Goal: Navigation & Orientation: Find specific page/section

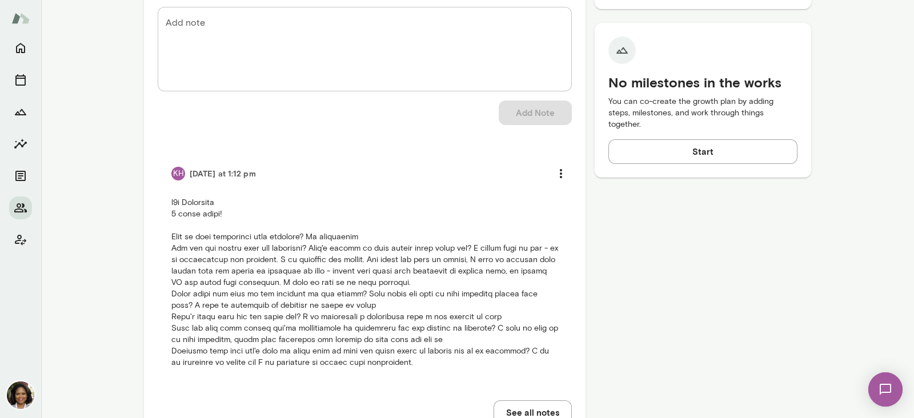
scroll to position [513, 0]
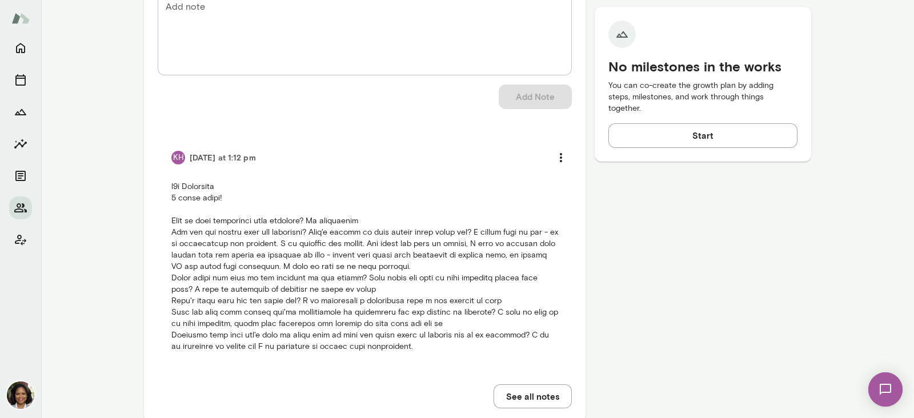
click at [701, 335] on div "Member Details [EMAIL_ADDRESS][DOMAIN_NAME] Joined [DATE] Last online [DATE] Ti…" at bounding box center [702, 21] width 216 height 830
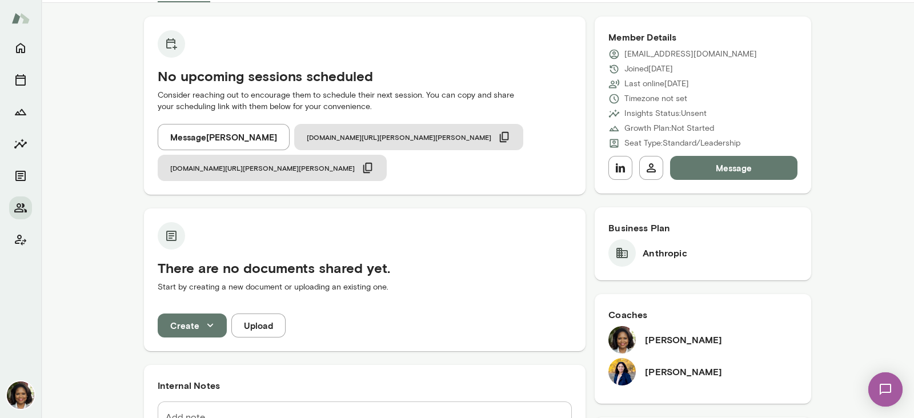
scroll to position [0, 0]
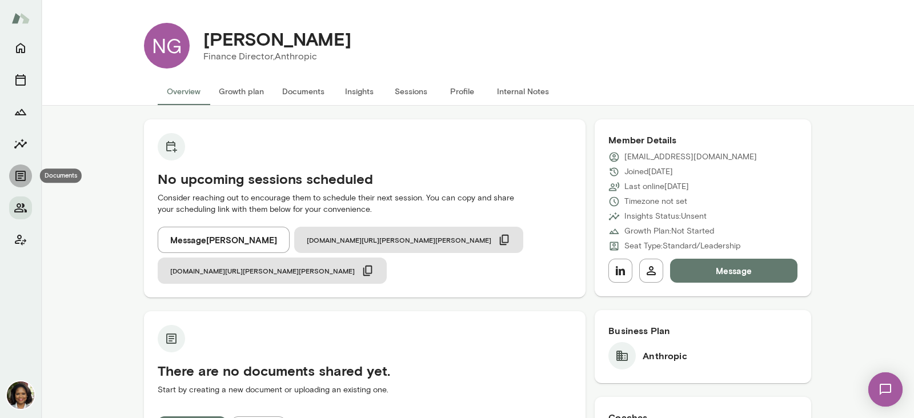
click at [22, 172] on icon "Documents" at bounding box center [21, 176] width 14 height 14
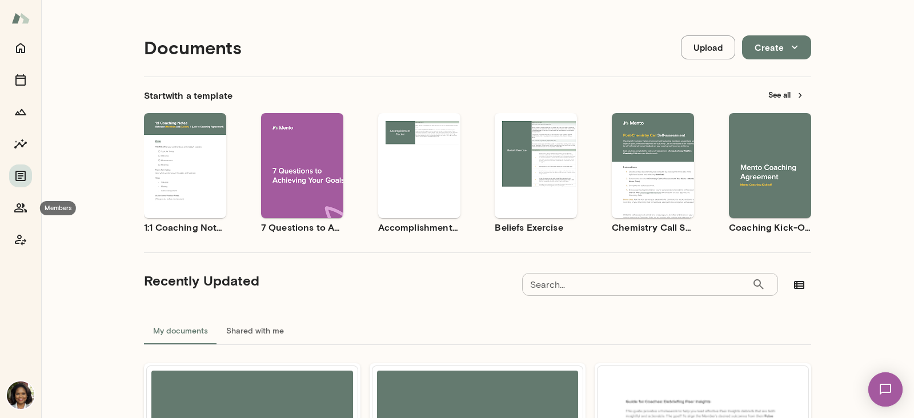
click at [17, 205] on icon "Members" at bounding box center [20, 207] width 13 height 9
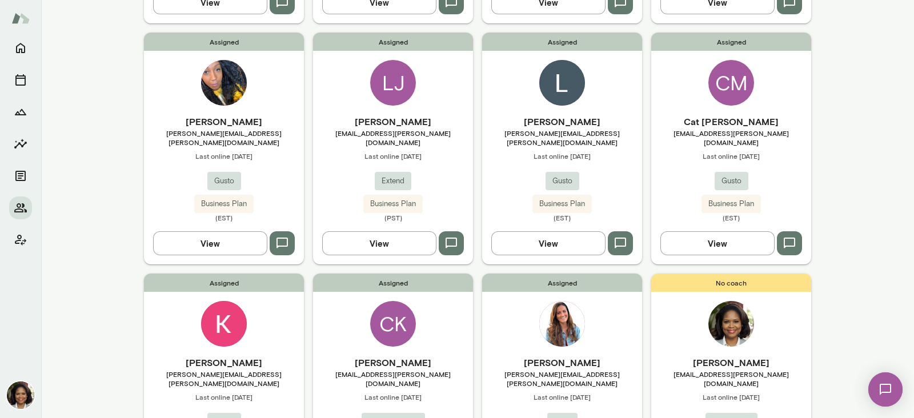
scroll to position [673, 0]
